Goal: Information Seeking & Learning: Learn about a topic

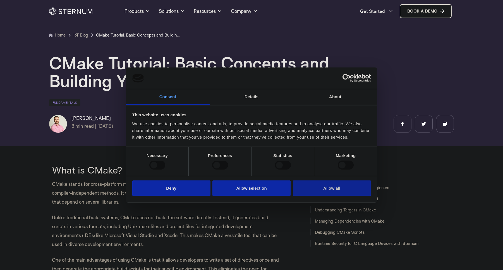
click at [336, 195] on button "Allow all" at bounding box center [332, 188] width 78 height 16
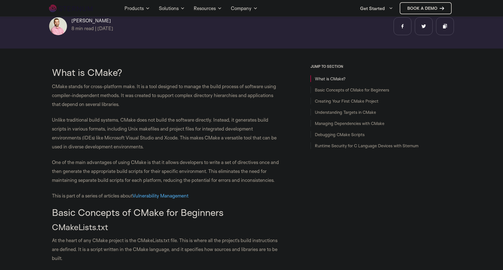
scroll to position [91, 0]
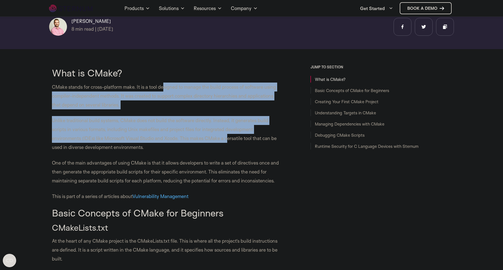
drag, startPoint x: 165, startPoint y: 86, endPoint x: 228, endPoint y: 135, distance: 79.5
click at [228, 135] on p "Unlike traditional build systems, CMake does not build the software directly. I…" at bounding box center [167, 134] width 231 height 36
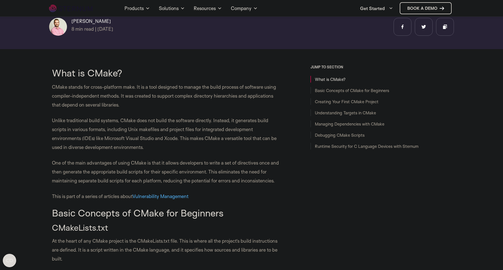
click at [230, 140] on p "Unlike traditional build systems, CMake does not build the software directly. I…" at bounding box center [167, 134] width 231 height 36
click at [259, 143] on p "Unlike traditional build systems, CMake does not build the software directly. I…" at bounding box center [167, 134] width 231 height 36
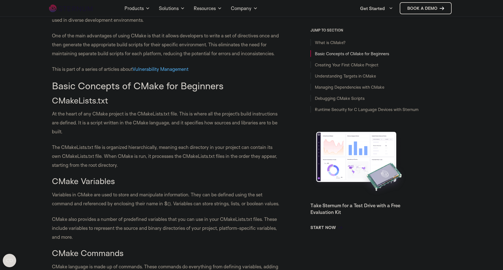
scroll to position [250, 0]
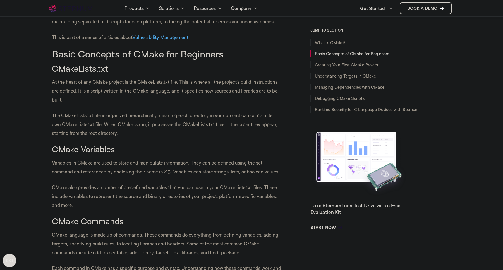
click at [74, 133] on p "The CMakeLists.txt file is organized hierarchically, meaning each directory in …" at bounding box center [167, 124] width 231 height 27
click at [136, 135] on p "The CMakeLists.txt file is organized hierarchically, meaning each directory in …" at bounding box center [167, 124] width 231 height 27
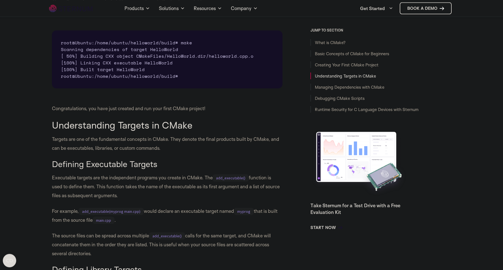
scroll to position [1269, 0]
